Goal: Task Accomplishment & Management: Manage account settings

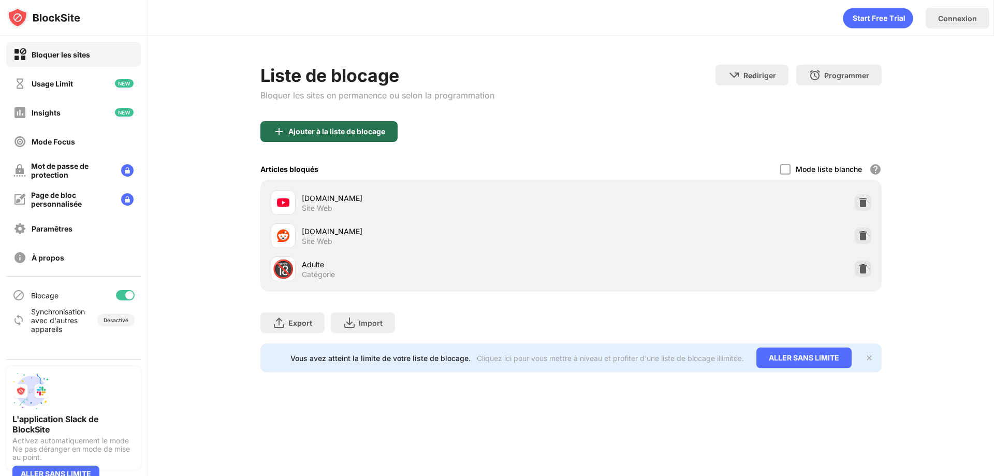
click at [328, 139] on div "Ajouter à la liste de blocage" at bounding box center [328, 131] width 137 height 21
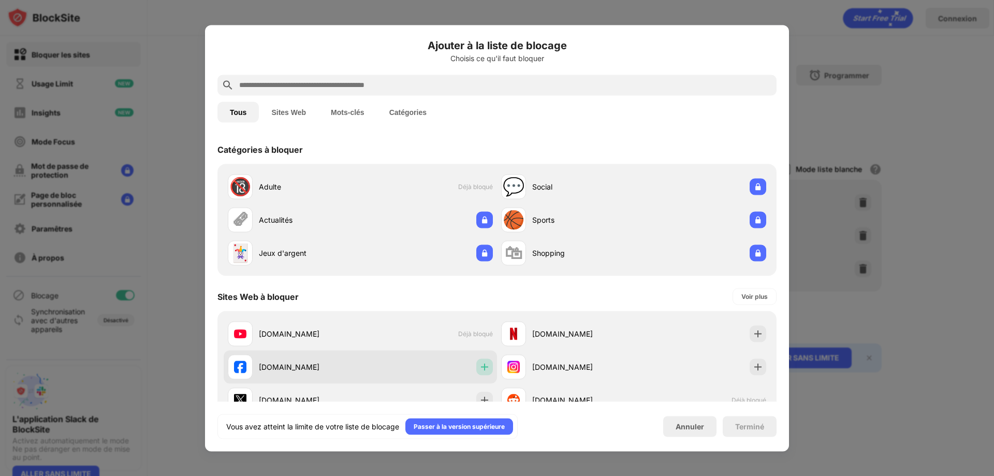
click at [479, 370] on img at bounding box center [484, 366] width 10 height 10
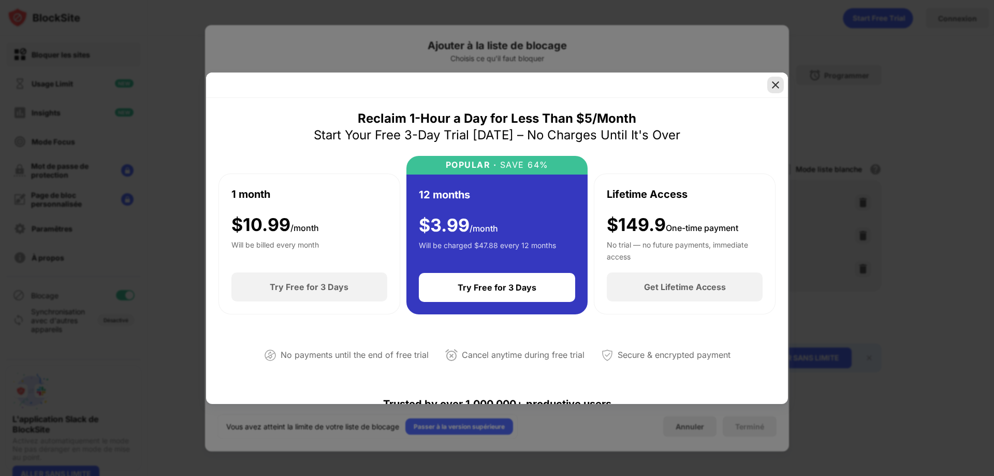
click at [774, 84] on img at bounding box center [776, 85] width 10 height 10
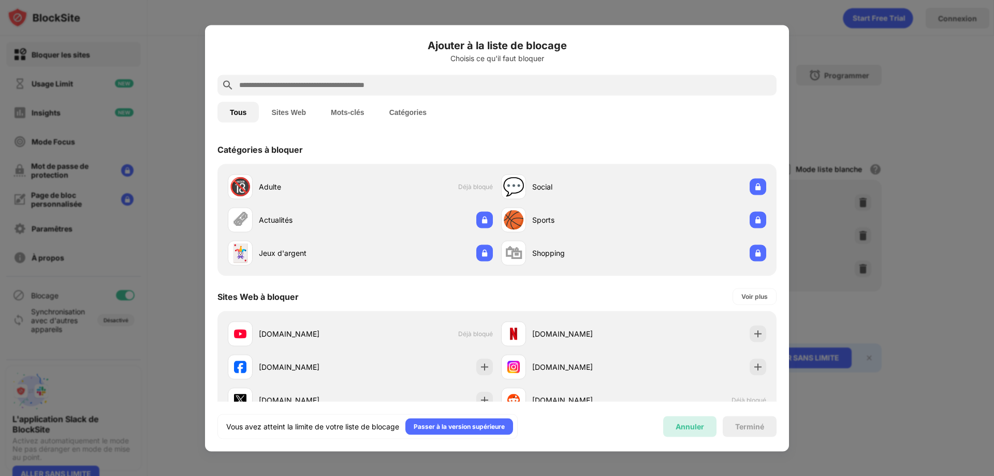
click at [692, 429] on div "Annuler" at bounding box center [690, 426] width 28 height 9
